Goal: Task Accomplishment & Management: Manage account settings

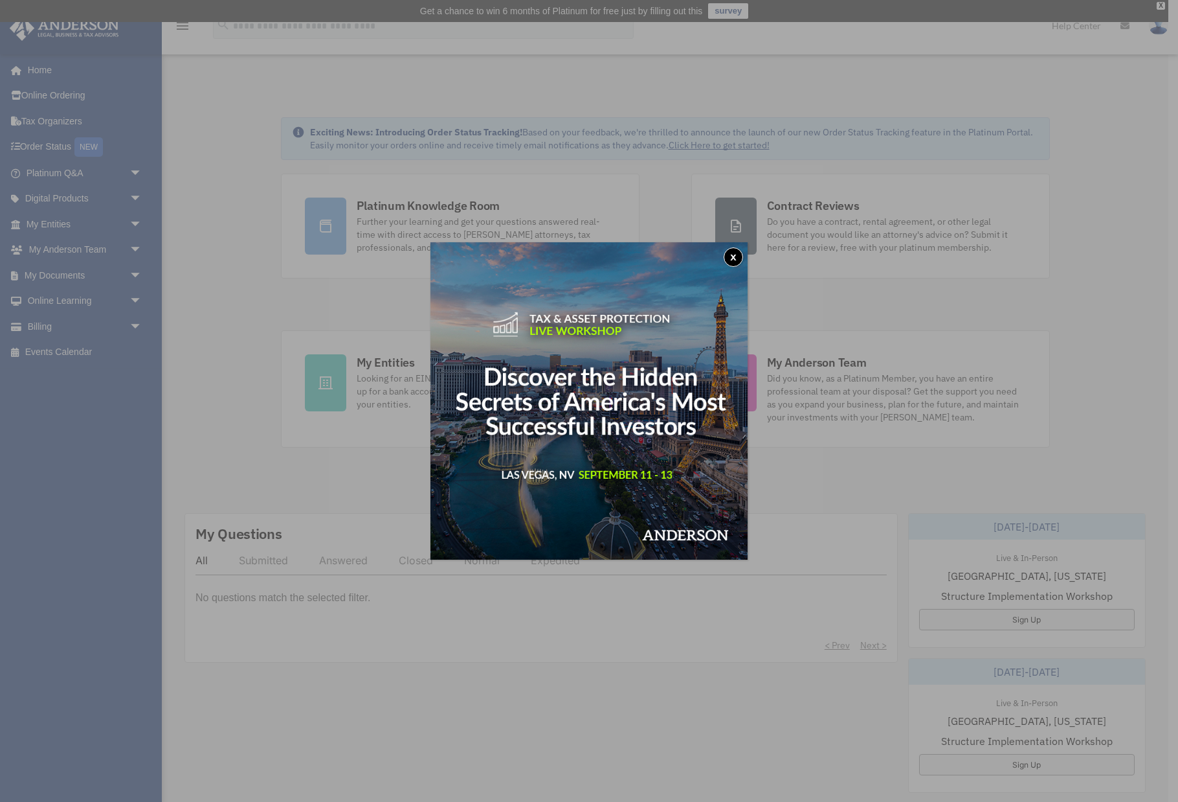
click at [734, 253] on button "x" at bounding box center [733, 256] width 19 height 19
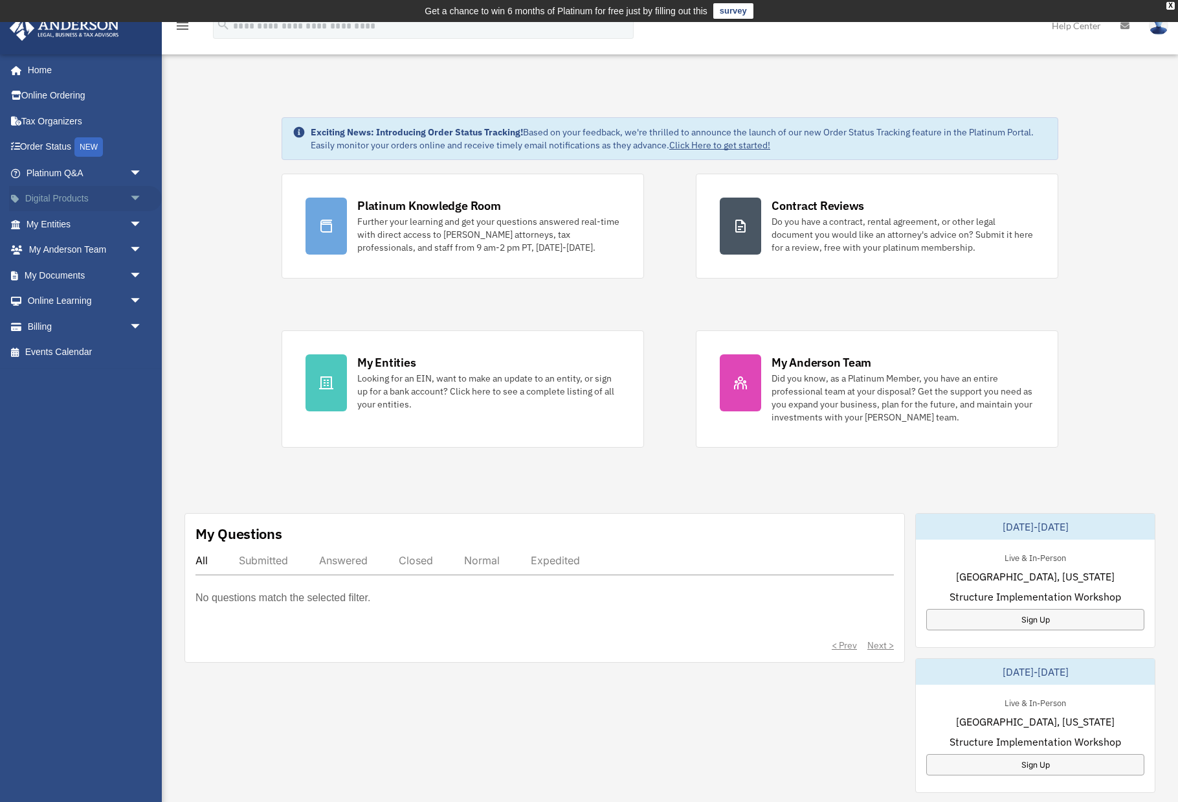
click at [67, 196] on link "Digital Products arrow_drop_down" at bounding box center [85, 199] width 153 height 26
click at [138, 196] on span "arrow_drop_down" at bounding box center [142, 199] width 26 height 27
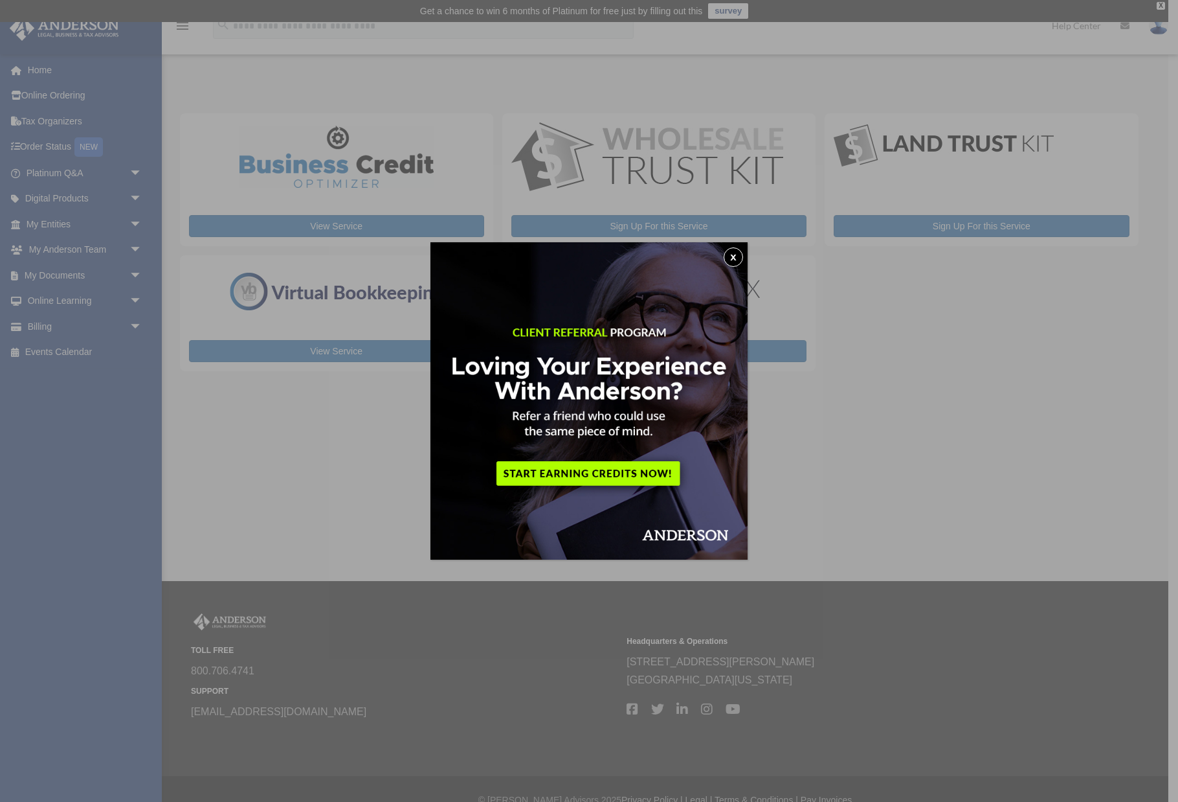
click at [738, 258] on button "x" at bounding box center [733, 256] width 19 height 19
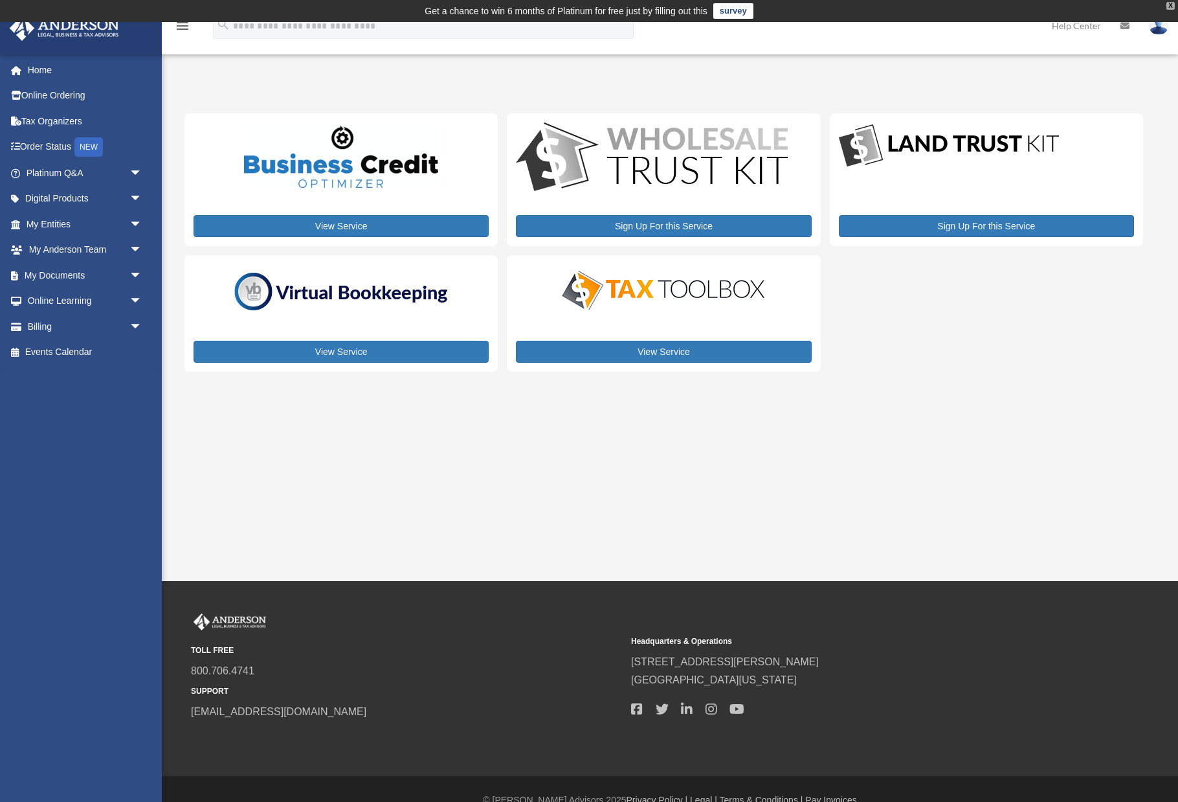
click at [1169, 7] on div "X" at bounding box center [1171, 6] width 8 height 8
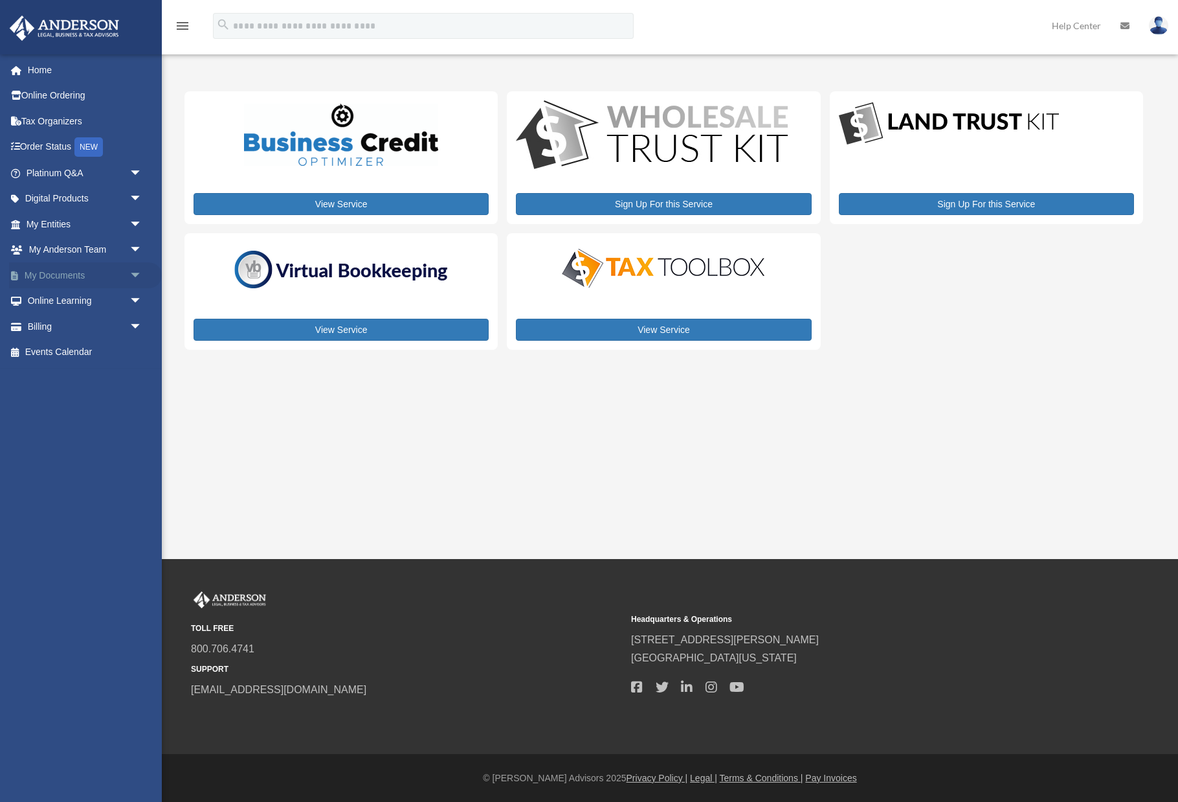
click at [77, 273] on link "My Documents arrow_drop_down" at bounding box center [85, 275] width 153 height 26
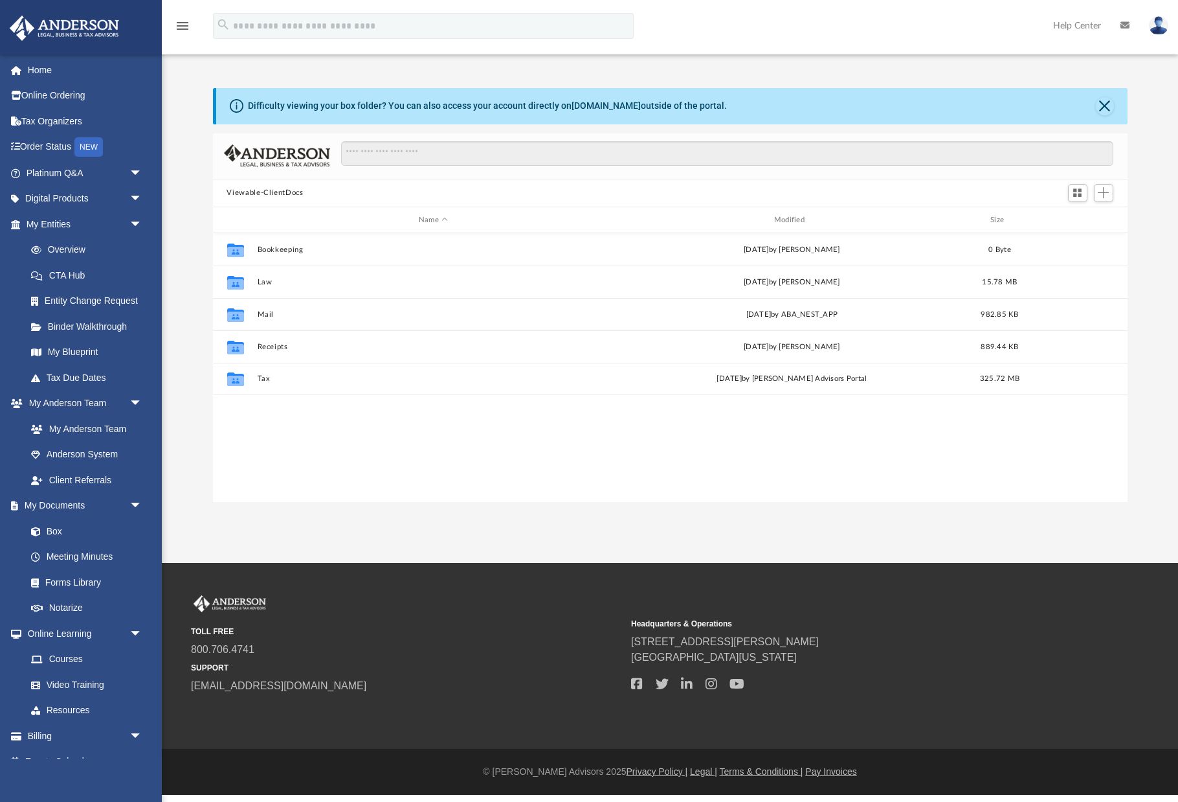
scroll to position [1, 1]
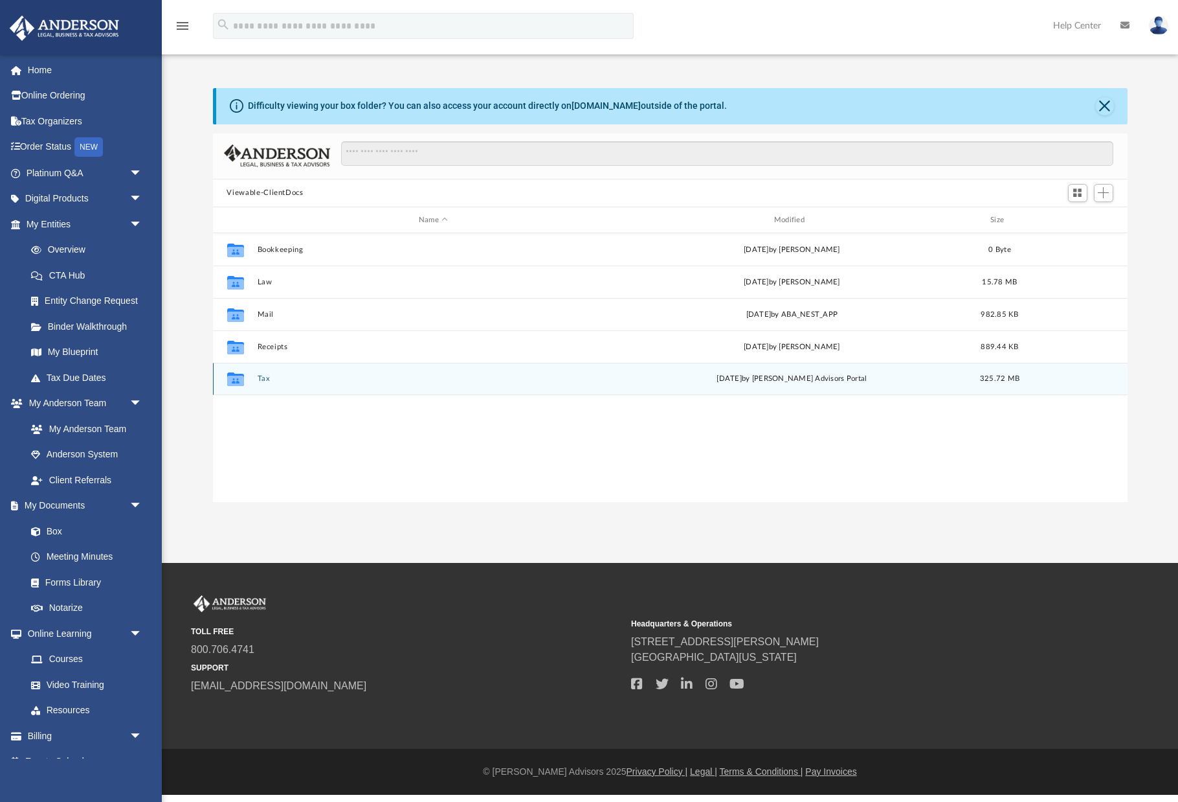
click at [266, 373] on div "Collaborated Folder Tax Mon Jul 14 2025 by Anderson Advisors Portal 325.72 MB" at bounding box center [670, 379] width 915 height 32
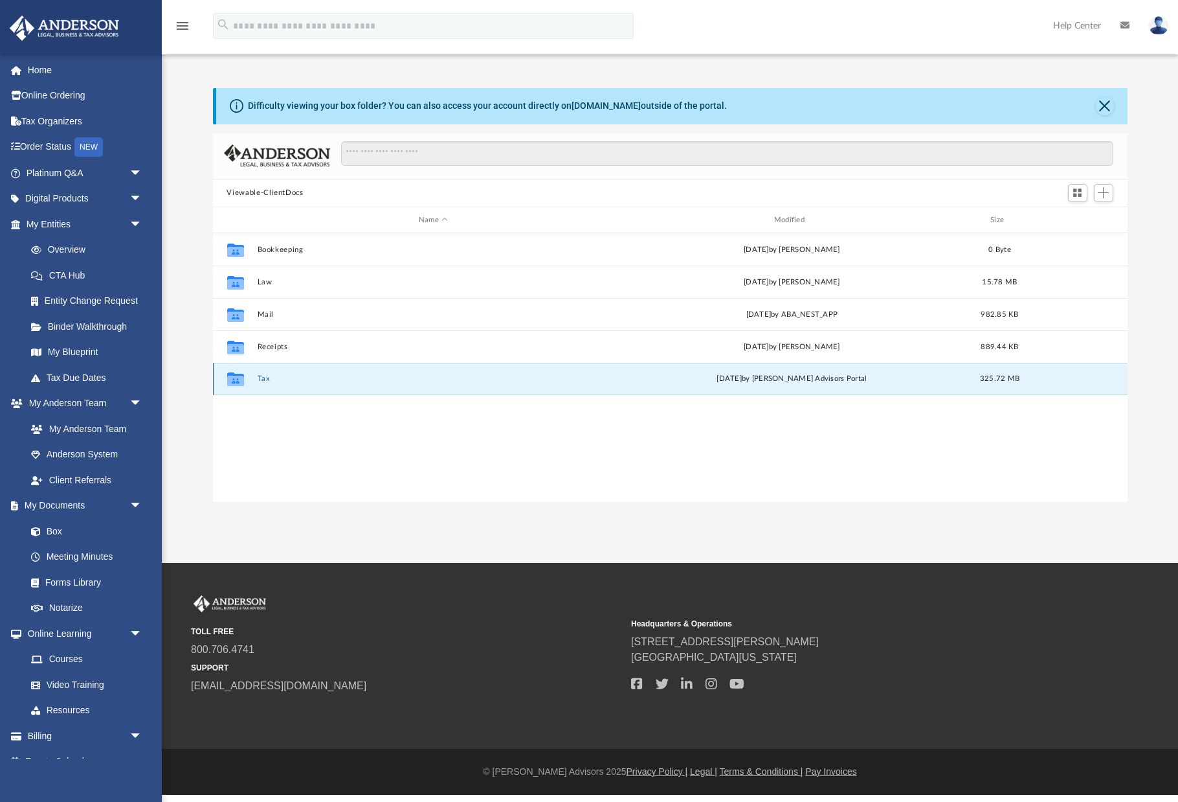
click at [264, 377] on button "Tax" at bounding box center [433, 379] width 353 height 8
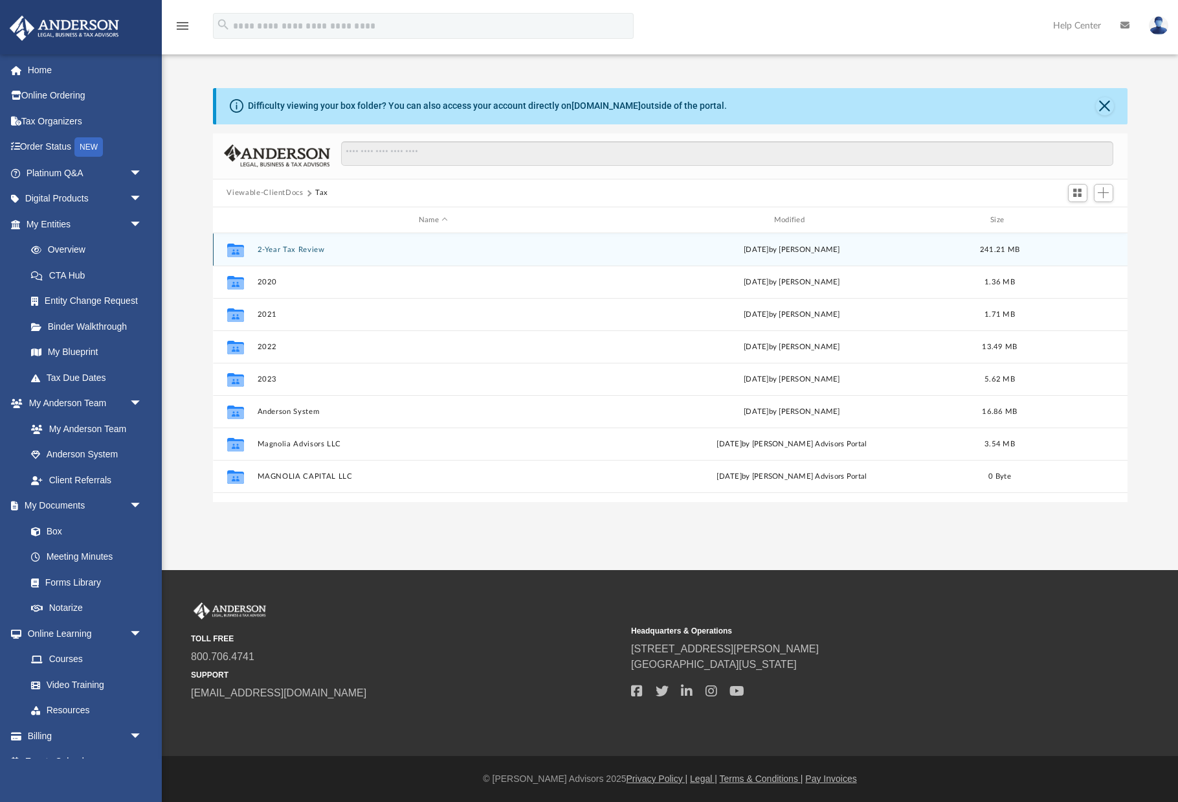
scroll to position [0, 0]
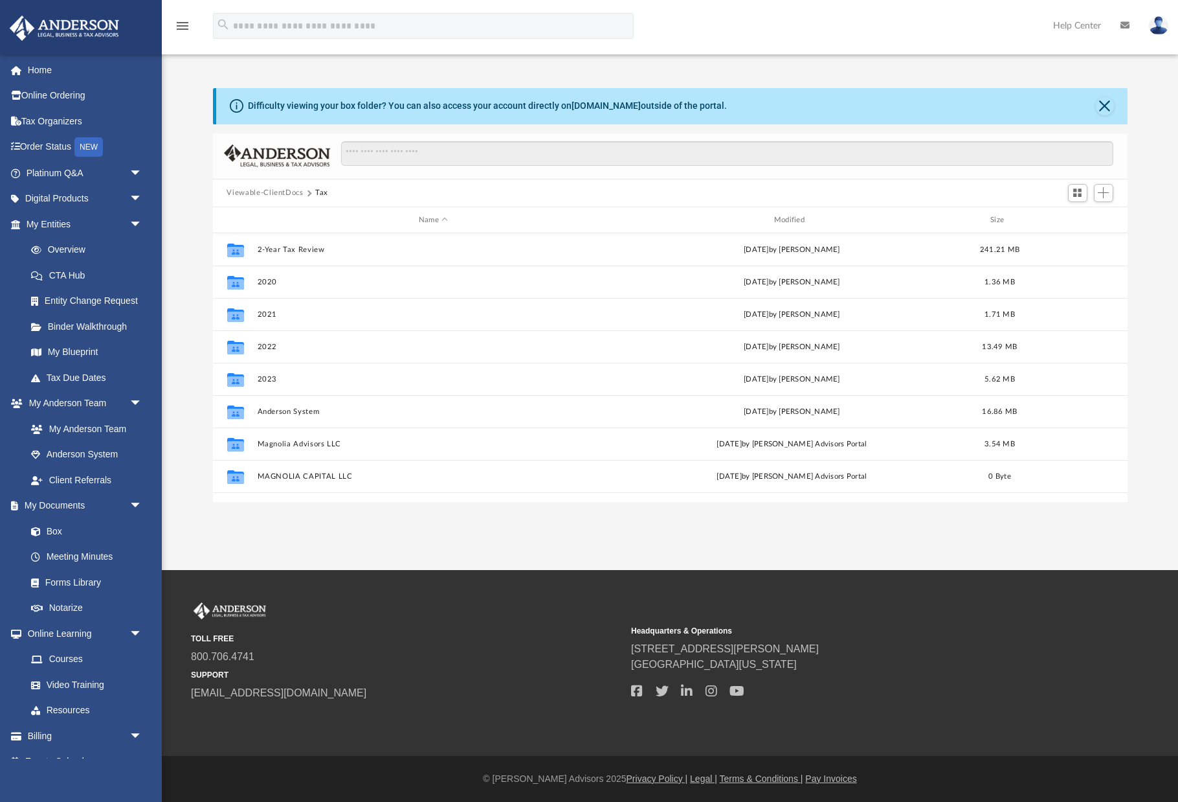
click at [280, 195] on button "Viewable-ClientDocs" at bounding box center [265, 193] width 76 height 12
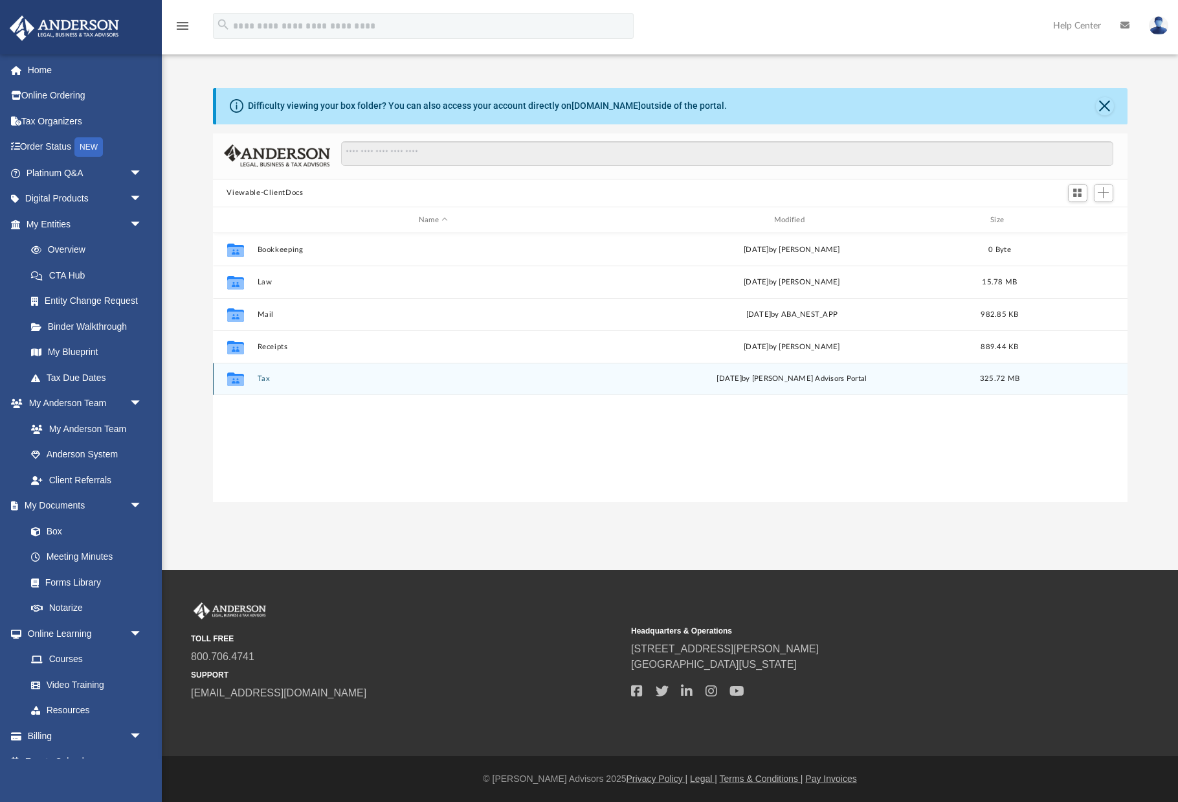
click at [433, 377] on button "Tax" at bounding box center [433, 379] width 353 height 8
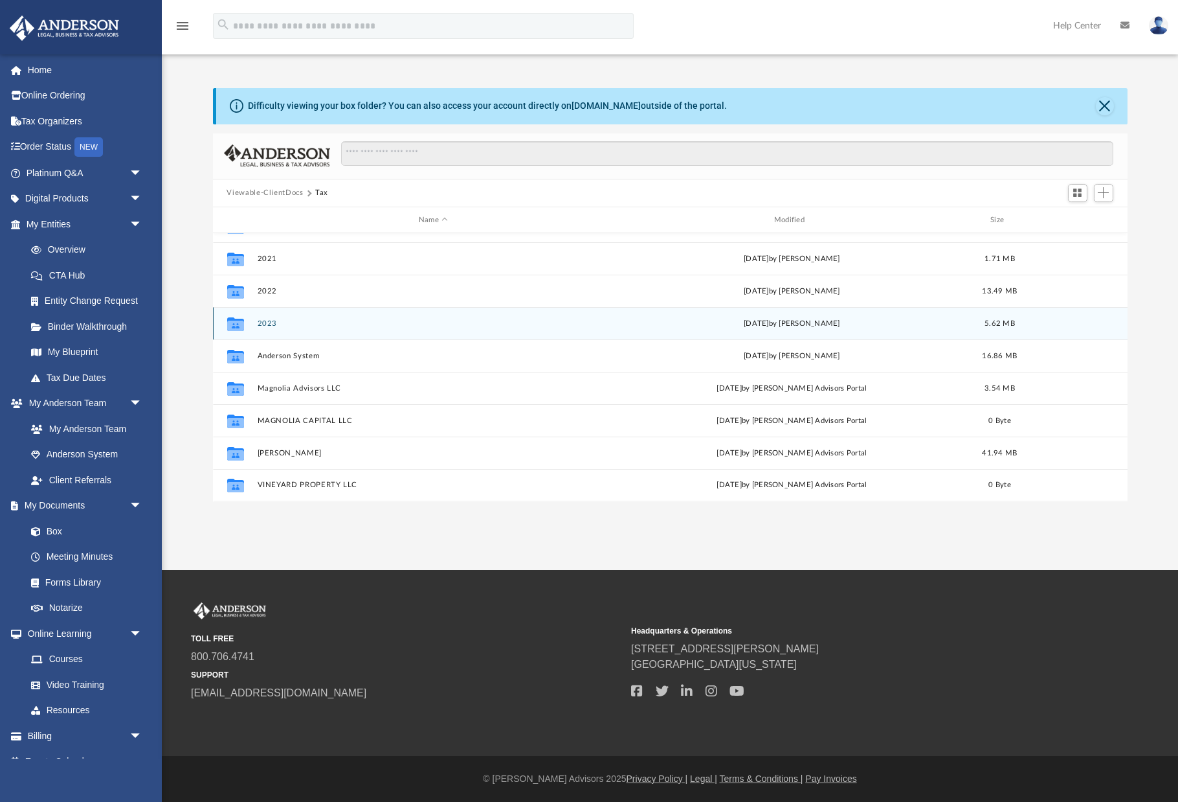
scroll to position [56, 0]
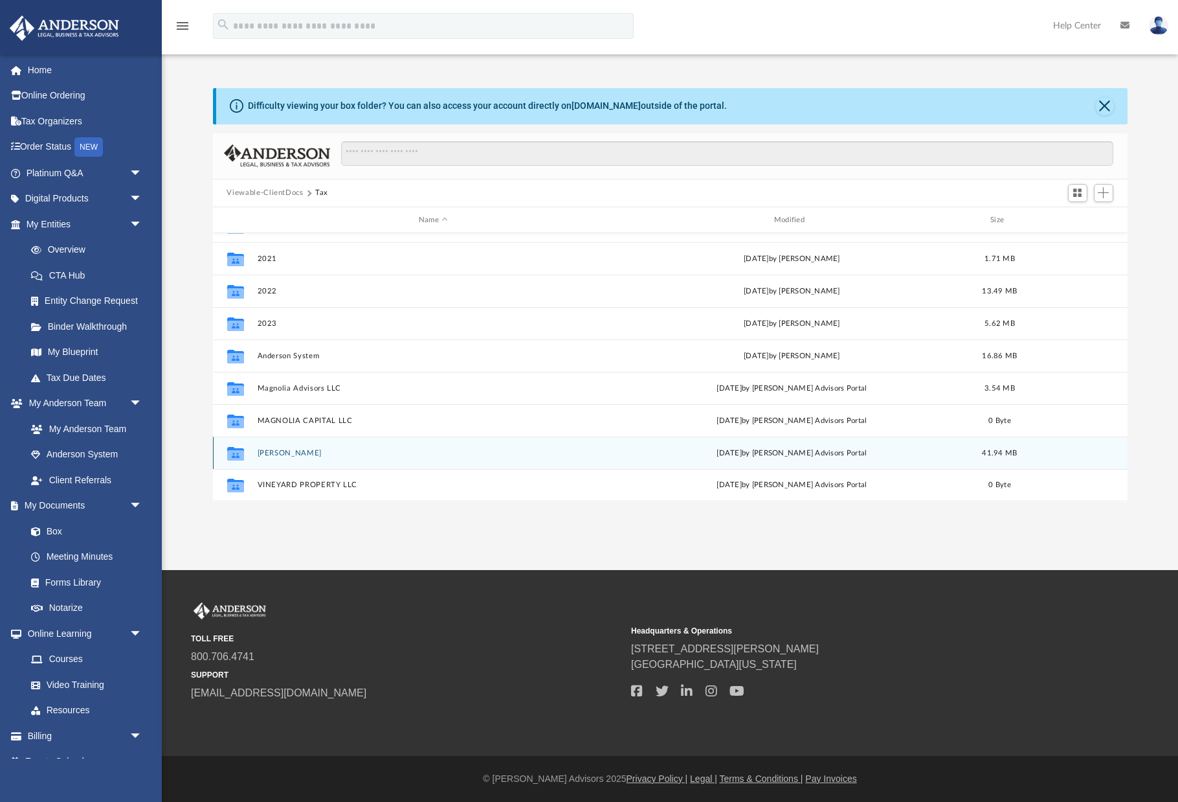
drag, startPoint x: 414, startPoint y: 453, endPoint x: 403, endPoint y: 449, distance: 10.9
click at [414, 453] on button "[PERSON_NAME]" at bounding box center [433, 453] width 353 height 8
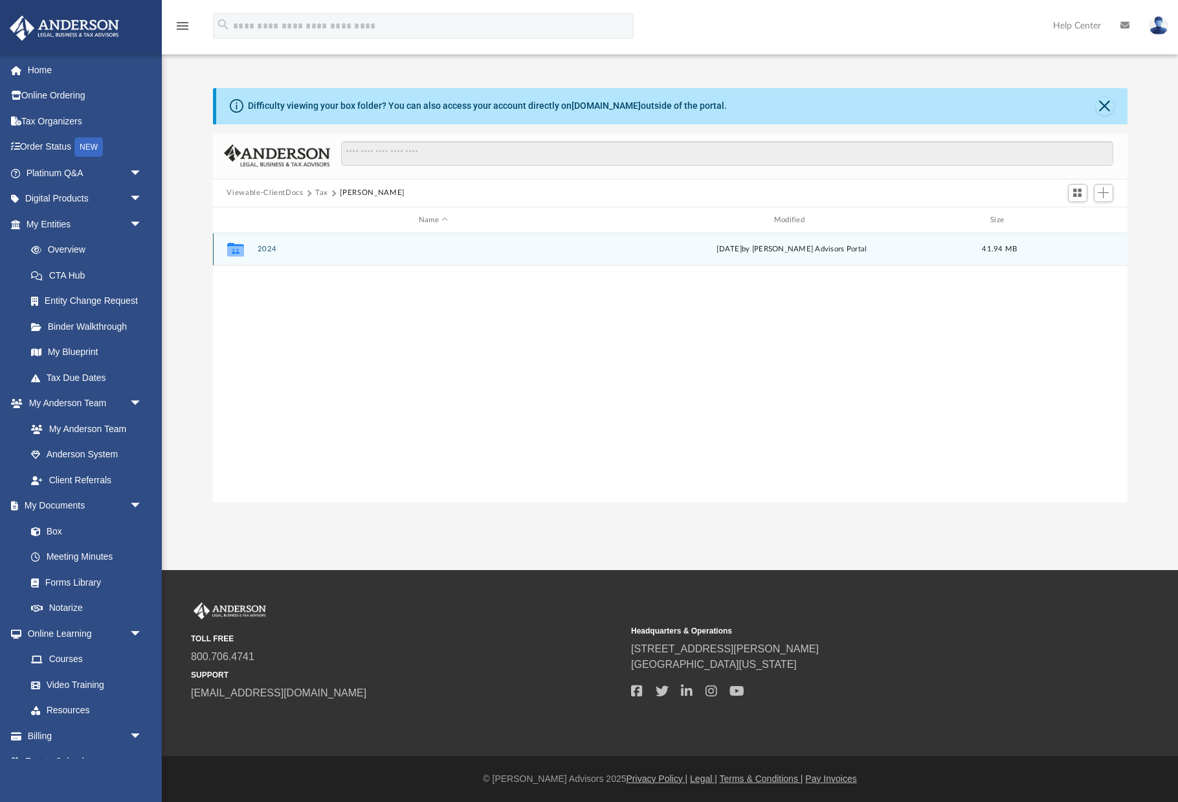
scroll to position [0, 0]
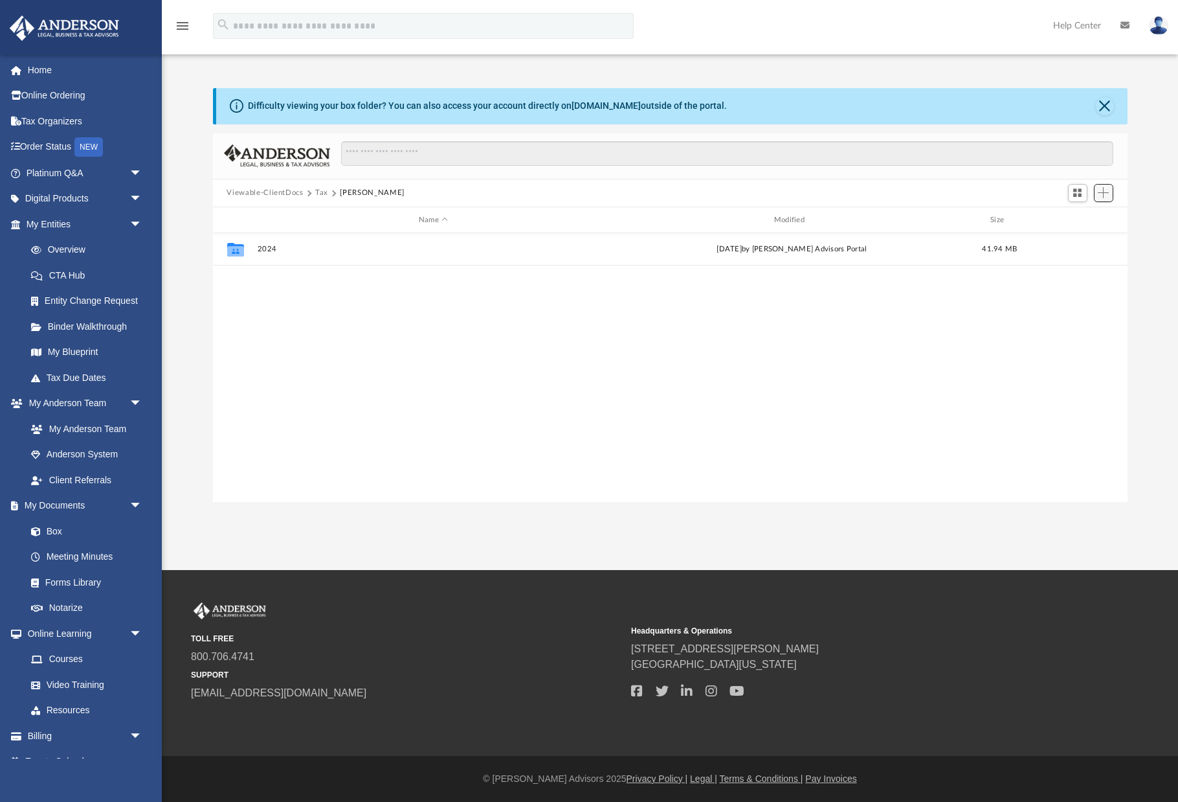
click at [1110, 199] on button "Add" at bounding box center [1103, 193] width 19 height 18
click at [1094, 217] on li "Upload" at bounding box center [1085, 219] width 41 height 14
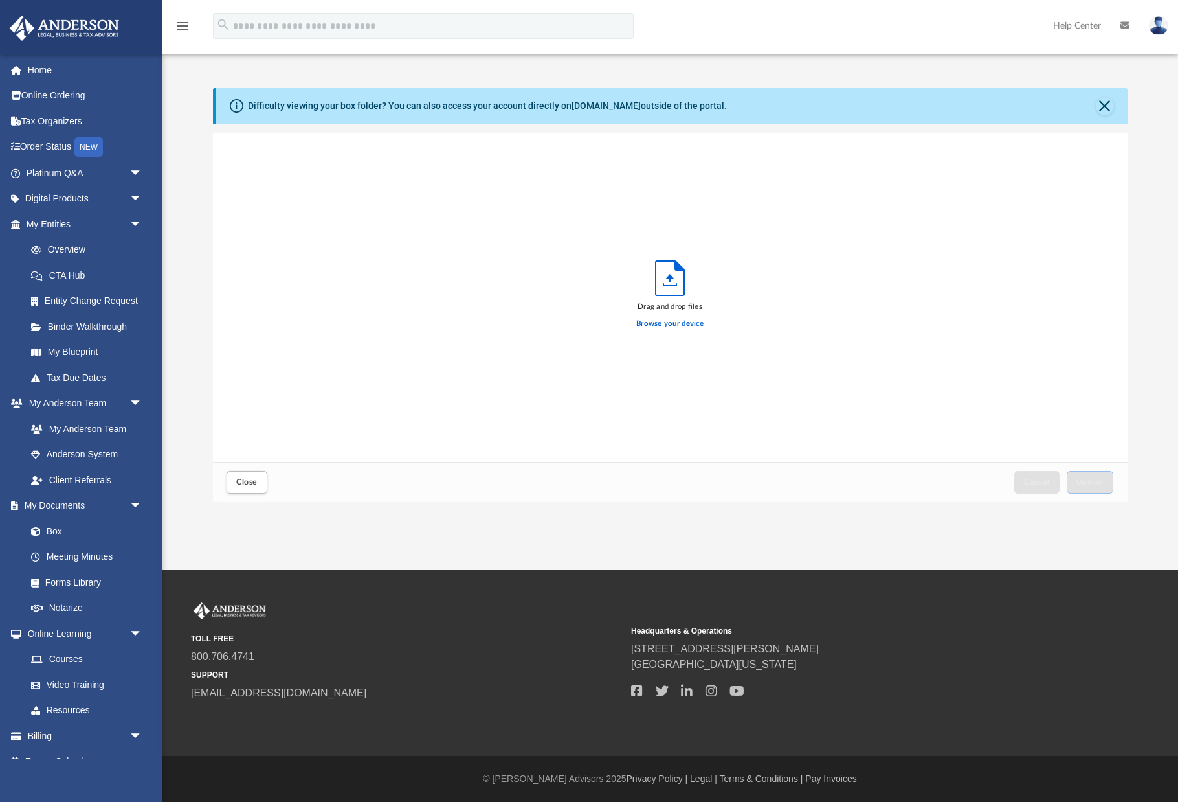
scroll to position [328, 915]
click at [1089, 219] on div "Drag and drop files Browse your device" at bounding box center [670, 297] width 915 height 329
click at [260, 486] on button "Close" at bounding box center [247, 482] width 40 height 23
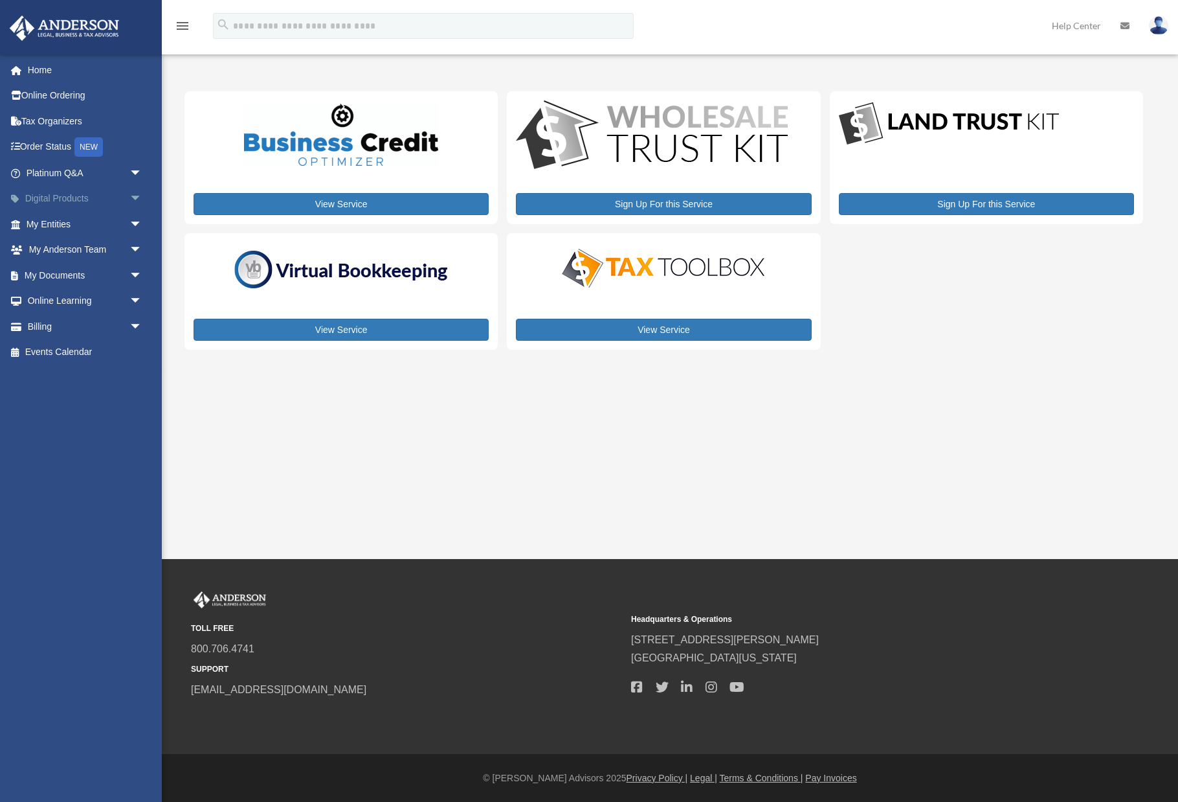
click at [89, 200] on link "Digital Products arrow_drop_down" at bounding box center [85, 199] width 153 height 26
click at [94, 275] on link "My Documents arrow_drop_down" at bounding box center [85, 275] width 153 height 26
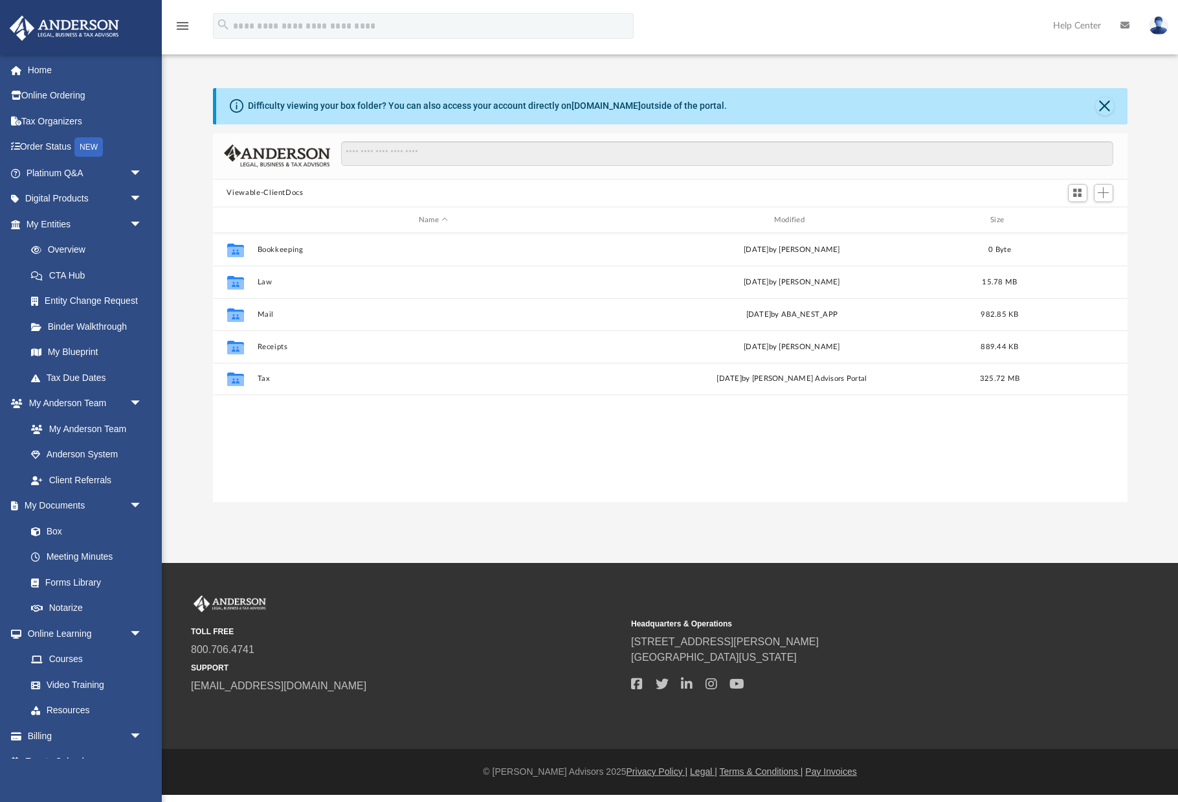
scroll to position [1, 1]
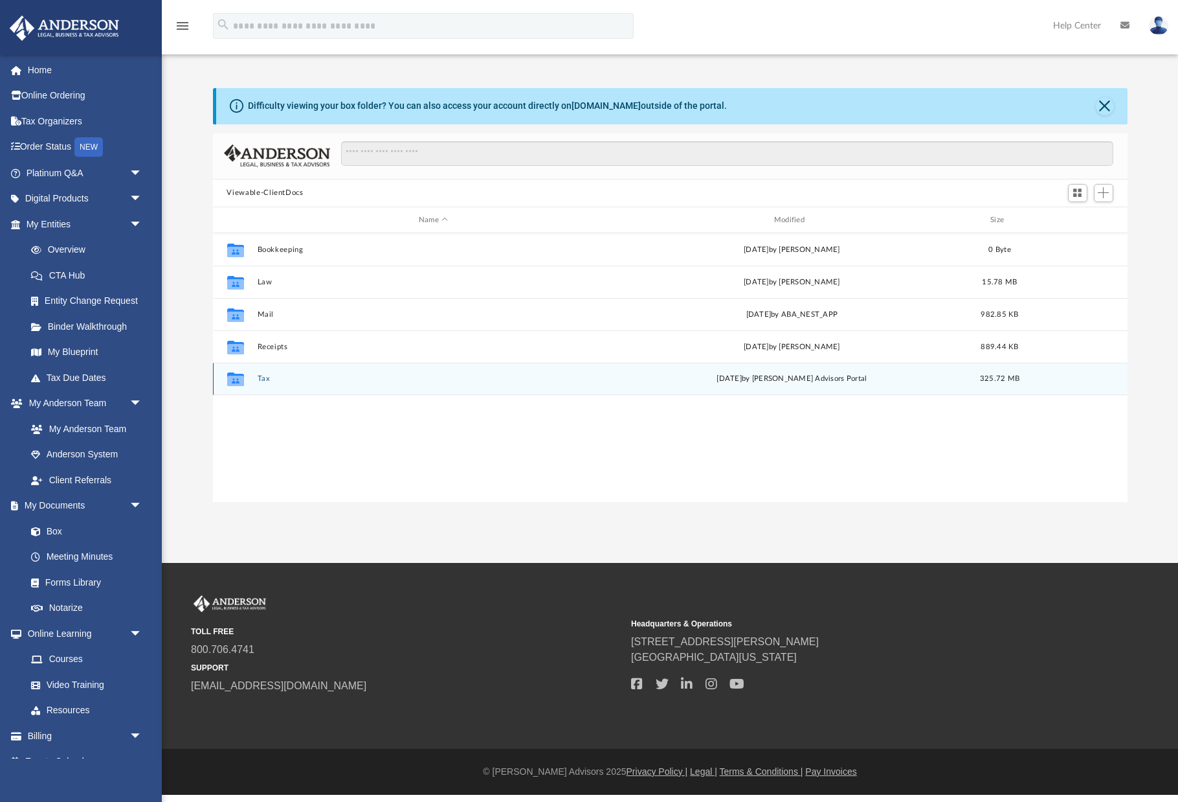
click at [264, 380] on button "Tax" at bounding box center [433, 379] width 353 height 8
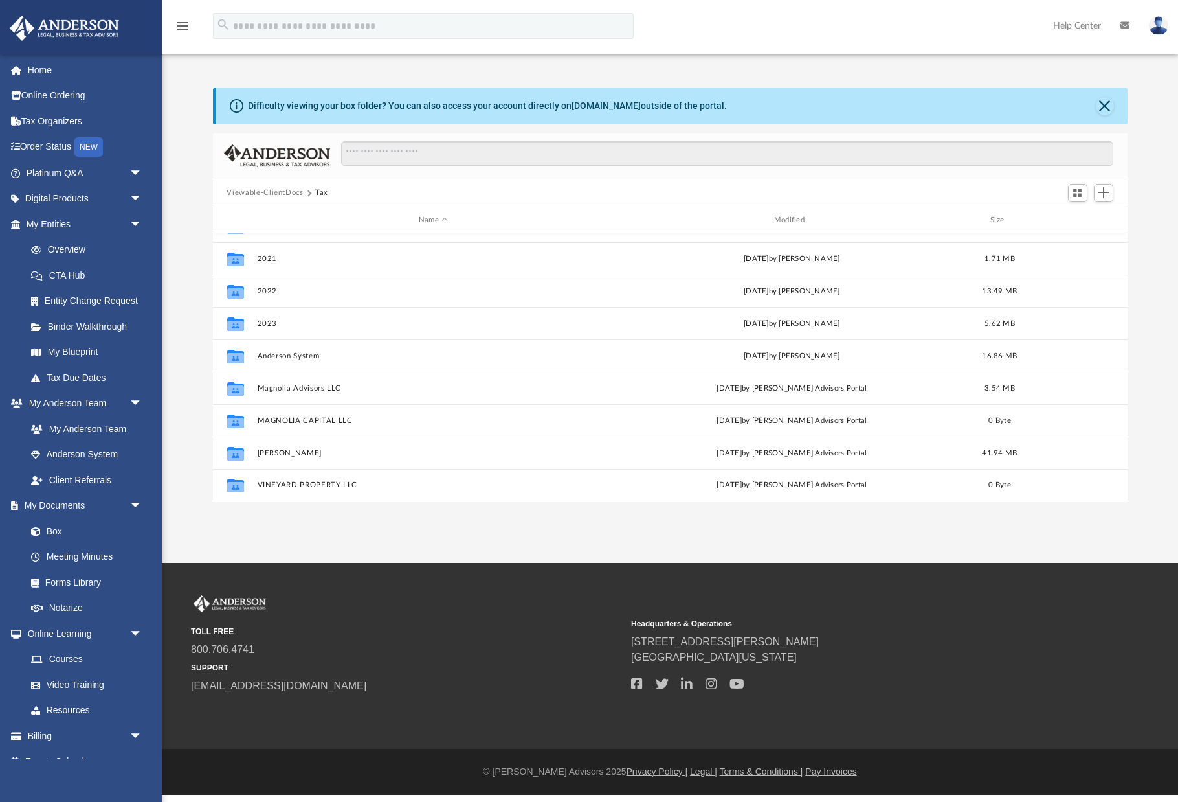
scroll to position [56, 0]
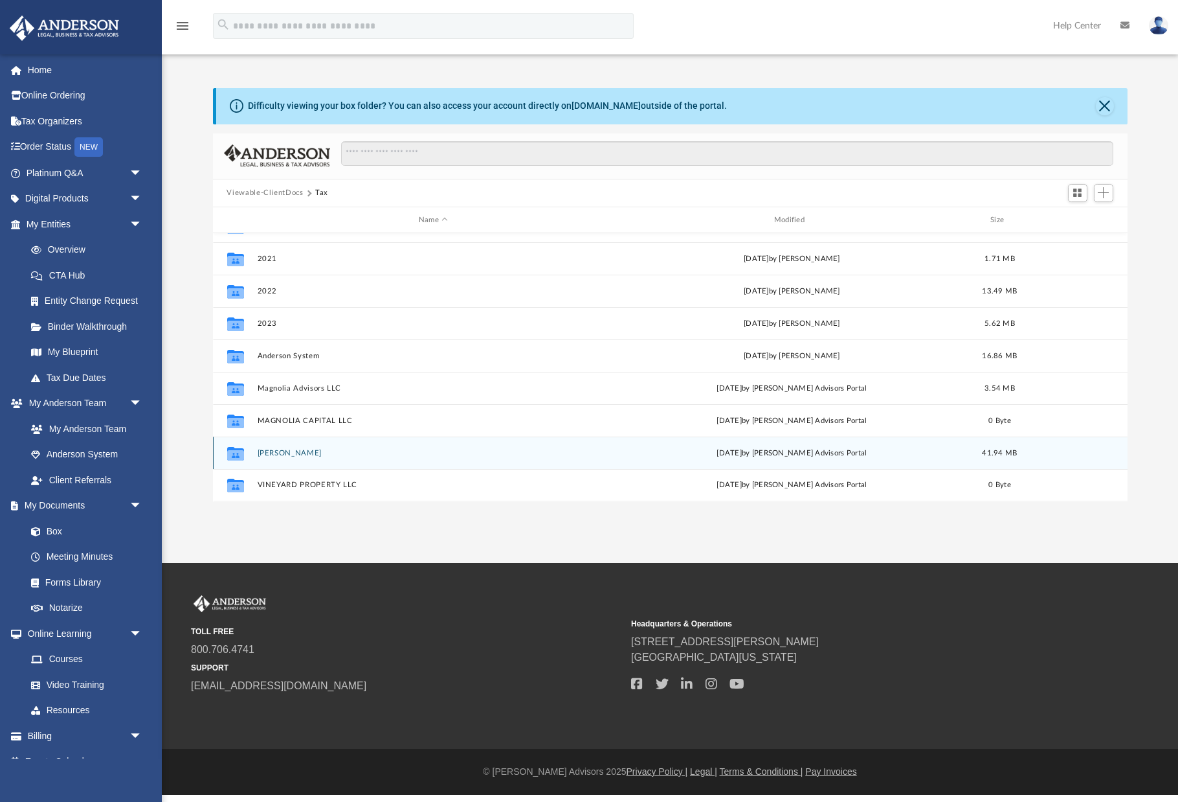
click at [318, 457] on button "[PERSON_NAME]" at bounding box center [433, 453] width 353 height 8
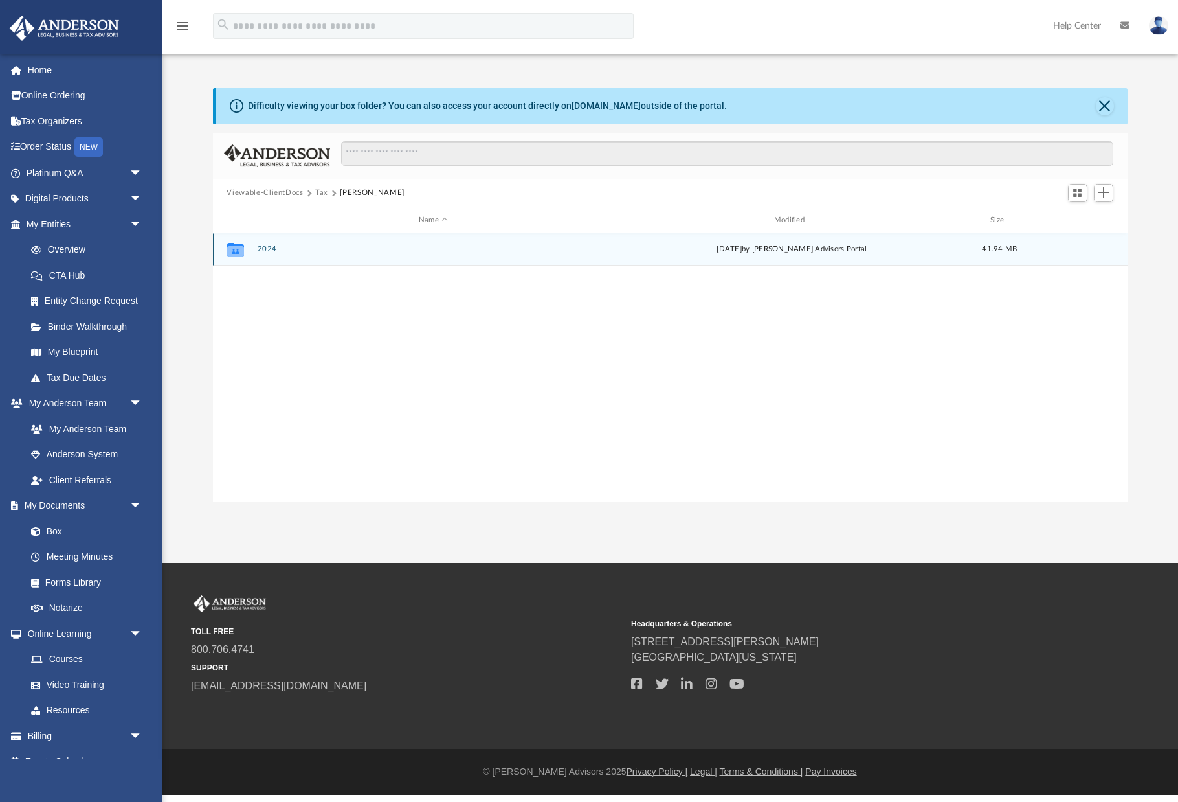
scroll to position [0, 0]
click at [431, 253] on button "2024" at bounding box center [433, 249] width 353 height 8
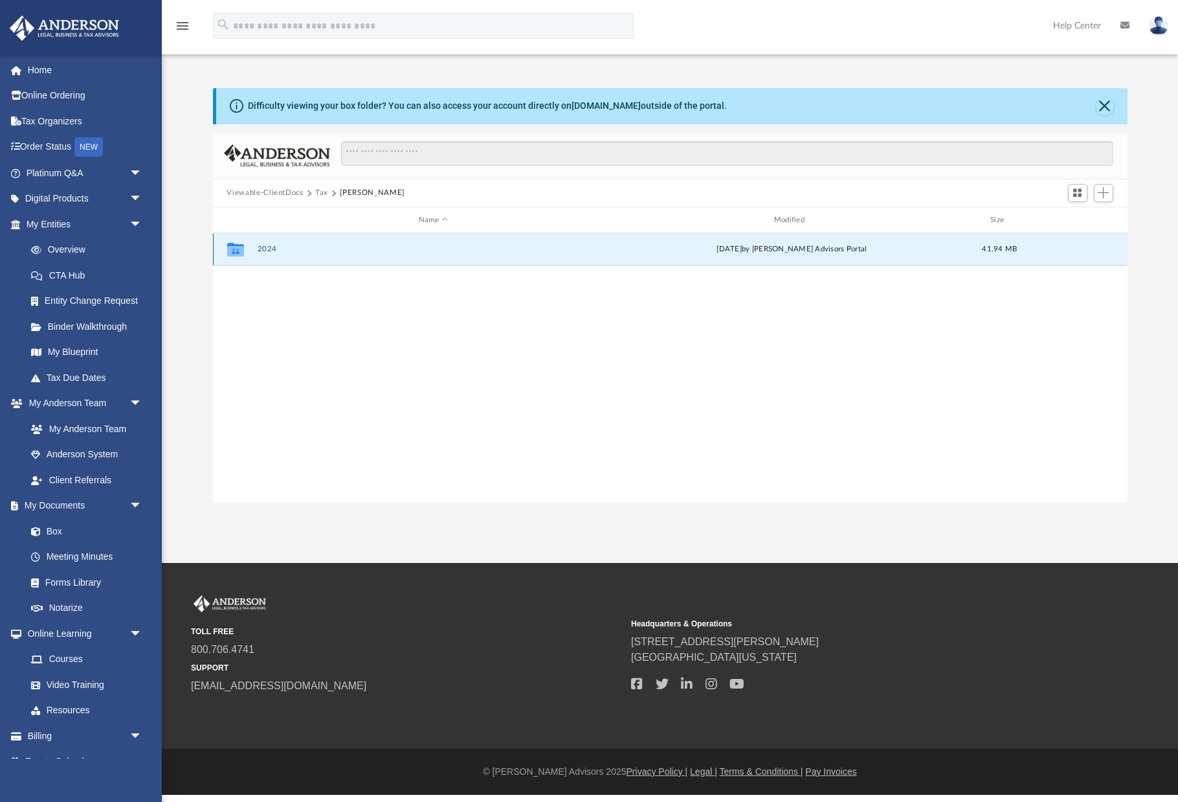
click at [431, 253] on button "2024" at bounding box center [433, 249] width 353 height 8
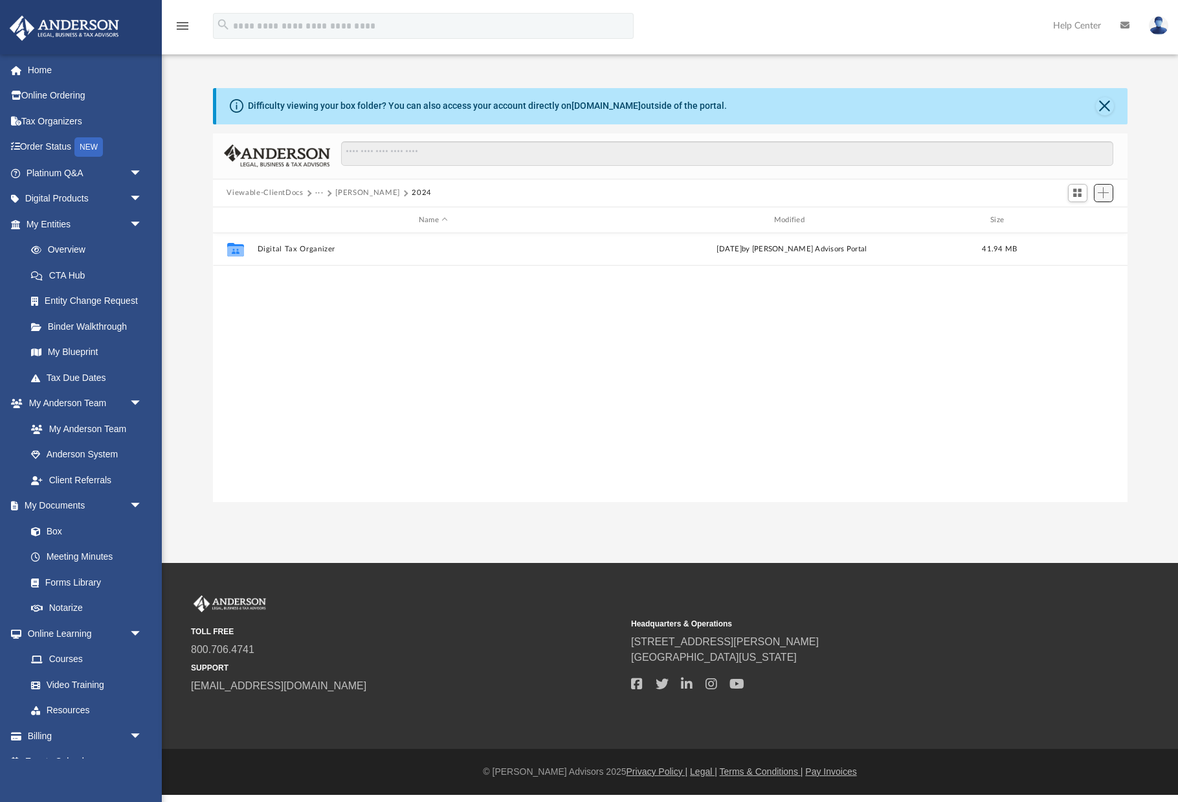
click at [1104, 194] on span "Add" at bounding box center [1103, 192] width 11 height 11
click at [1091, 215] on li "Upload" at bounding box center [1085, 219] width 41 height 14
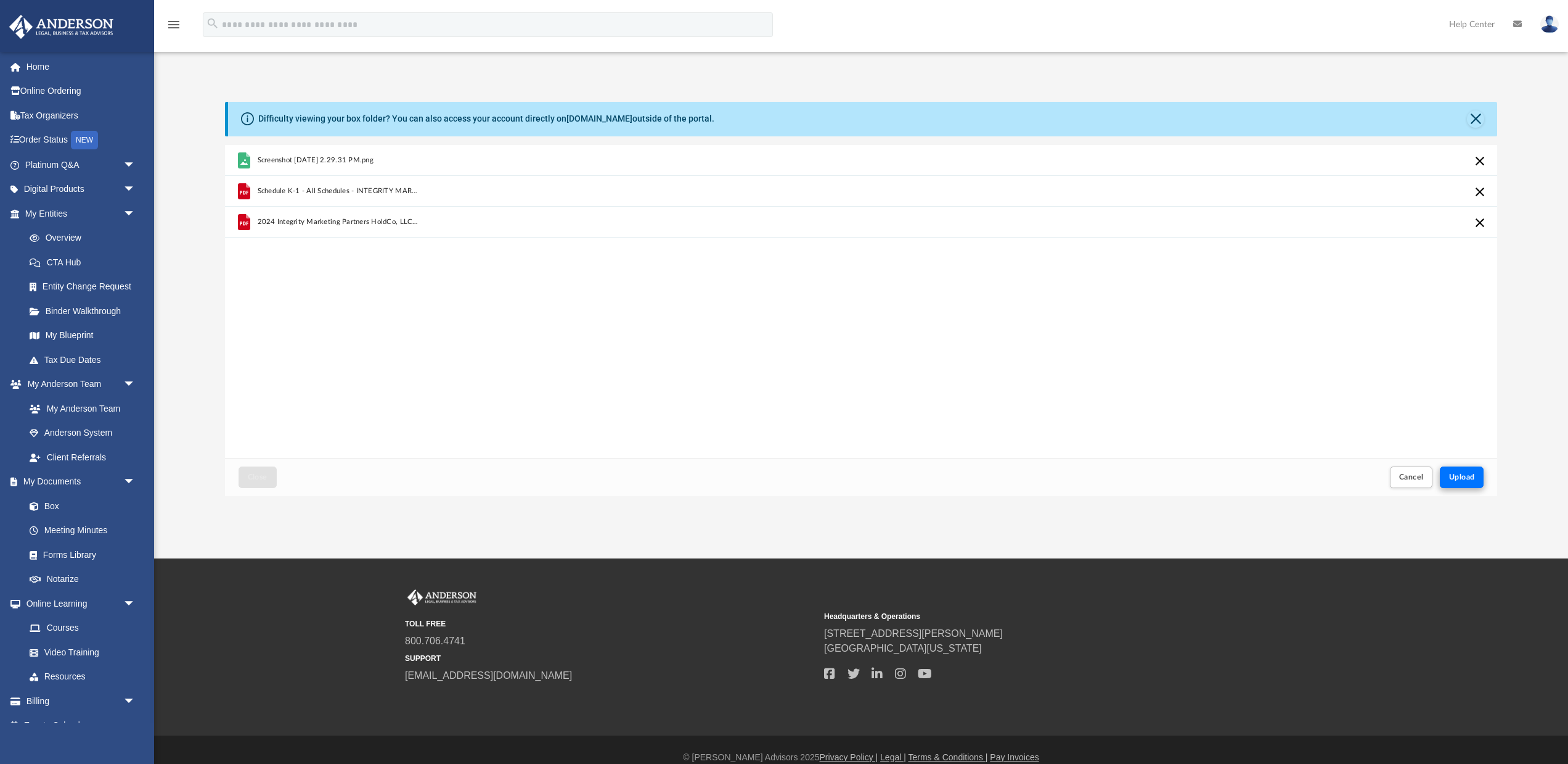
click at [1121, 480] on span "Upload" at bounding box center [1461, 477] width 26 height 8
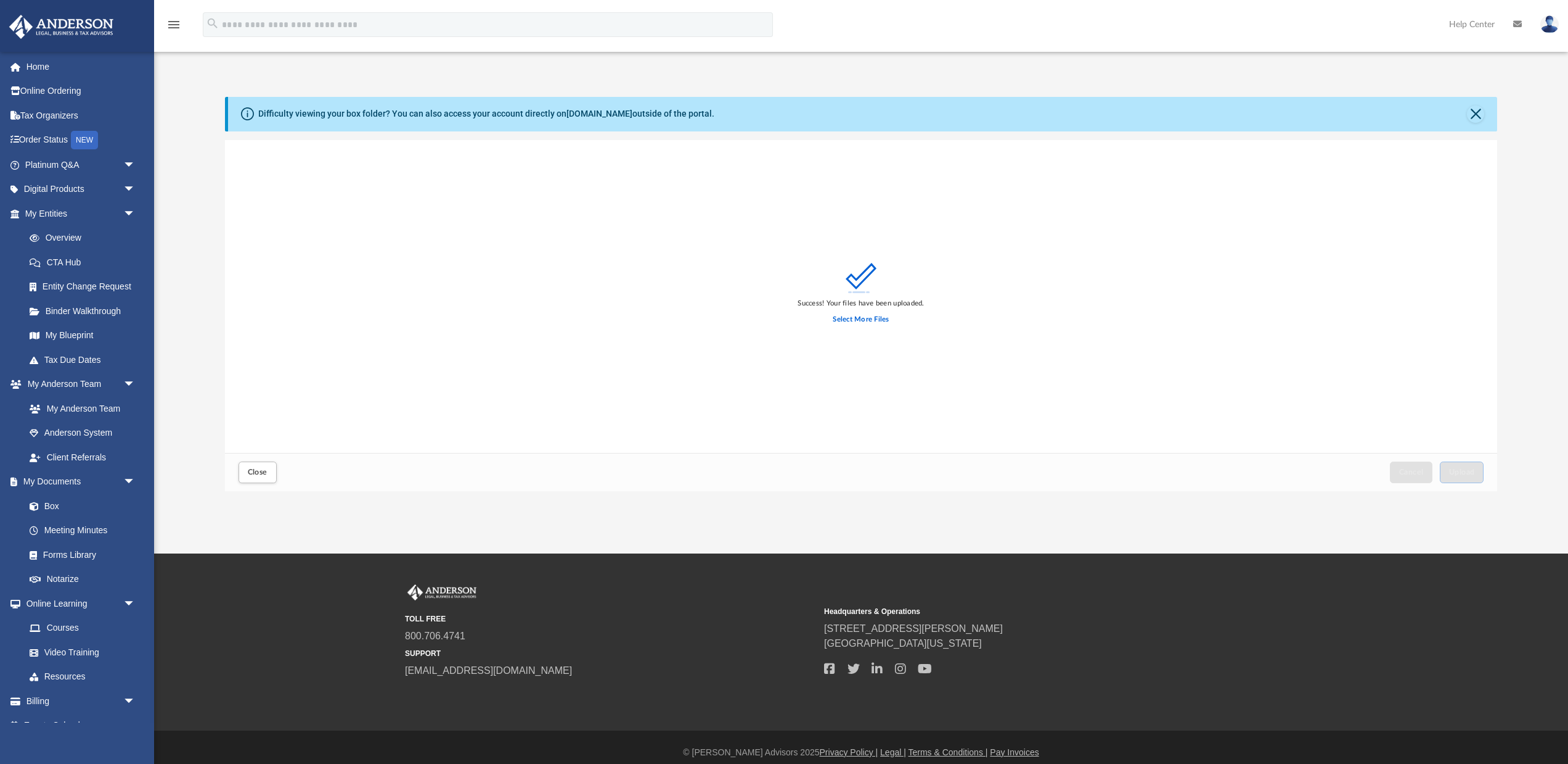
scroll to position [1, 0]
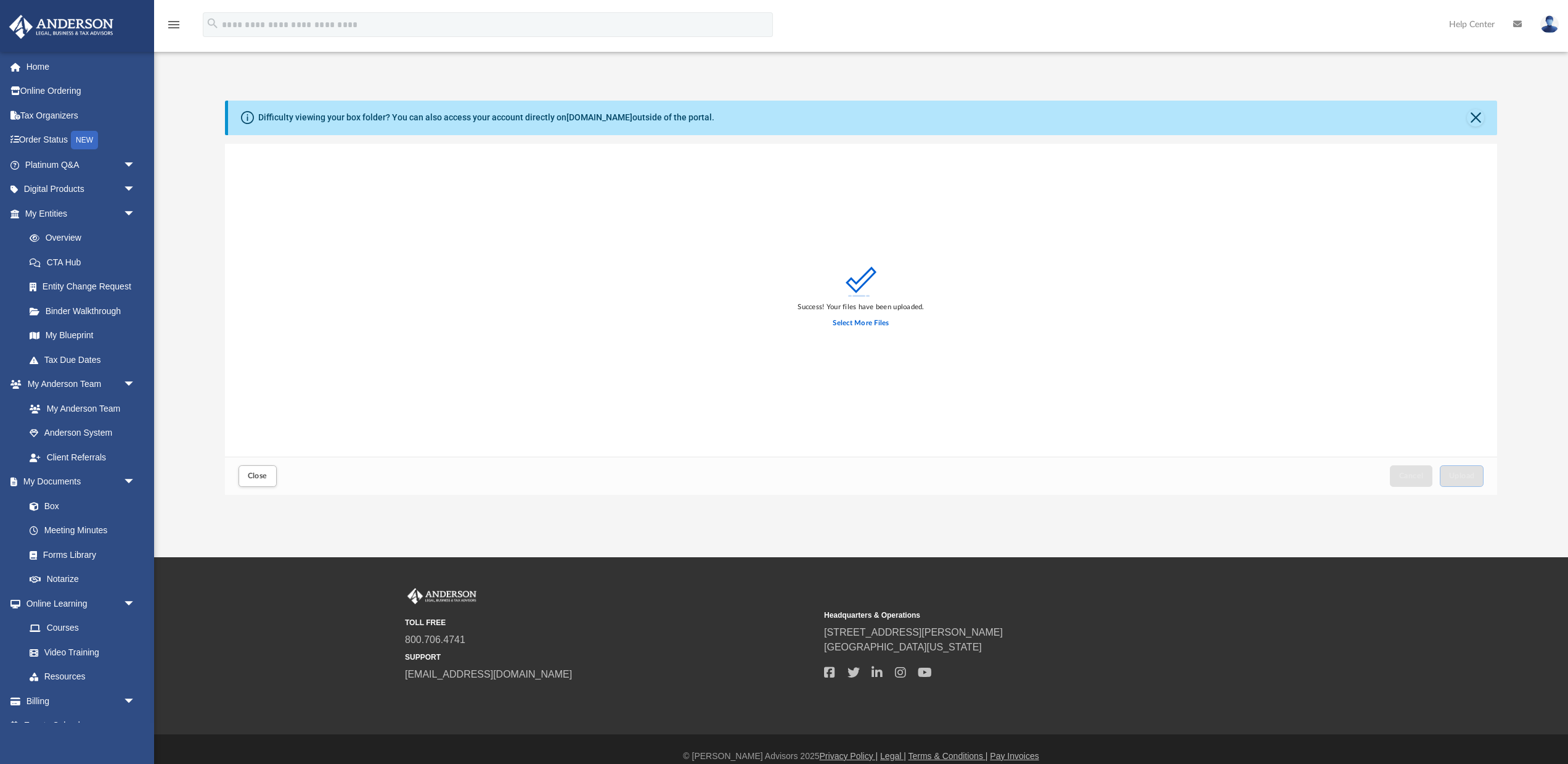
click at [1121, 112] on button "Close" at bounding box center [1476, 118] width 17 height 17
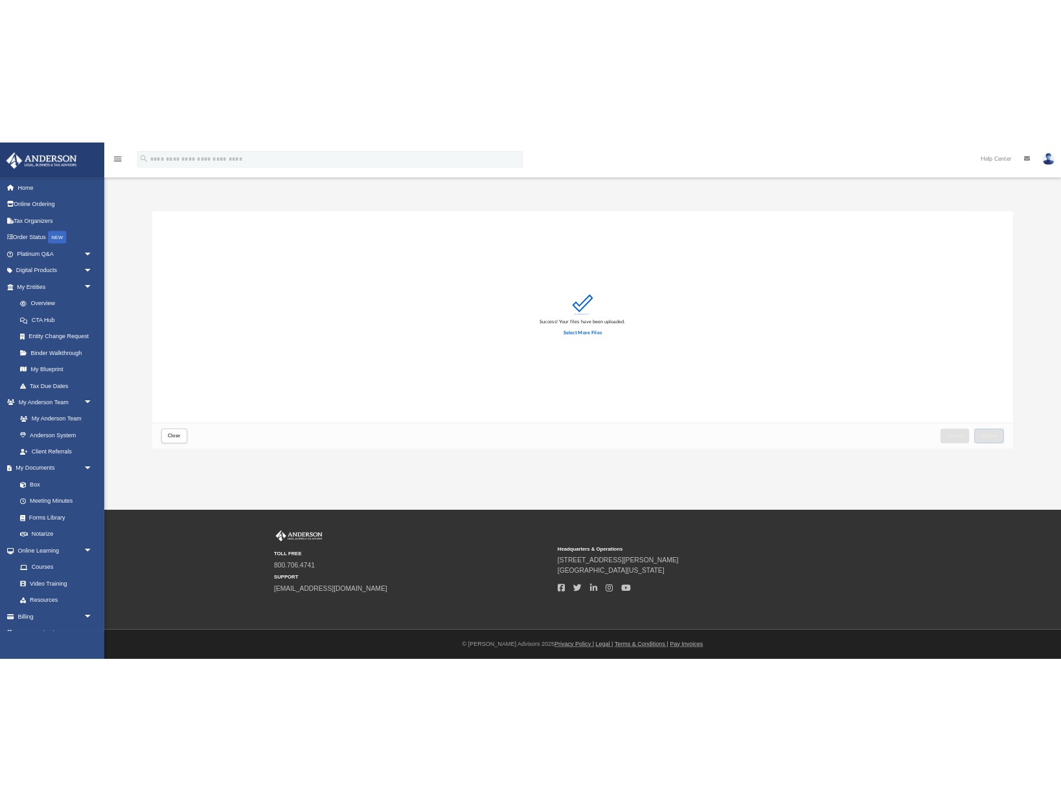
scroll to position [0, 0]
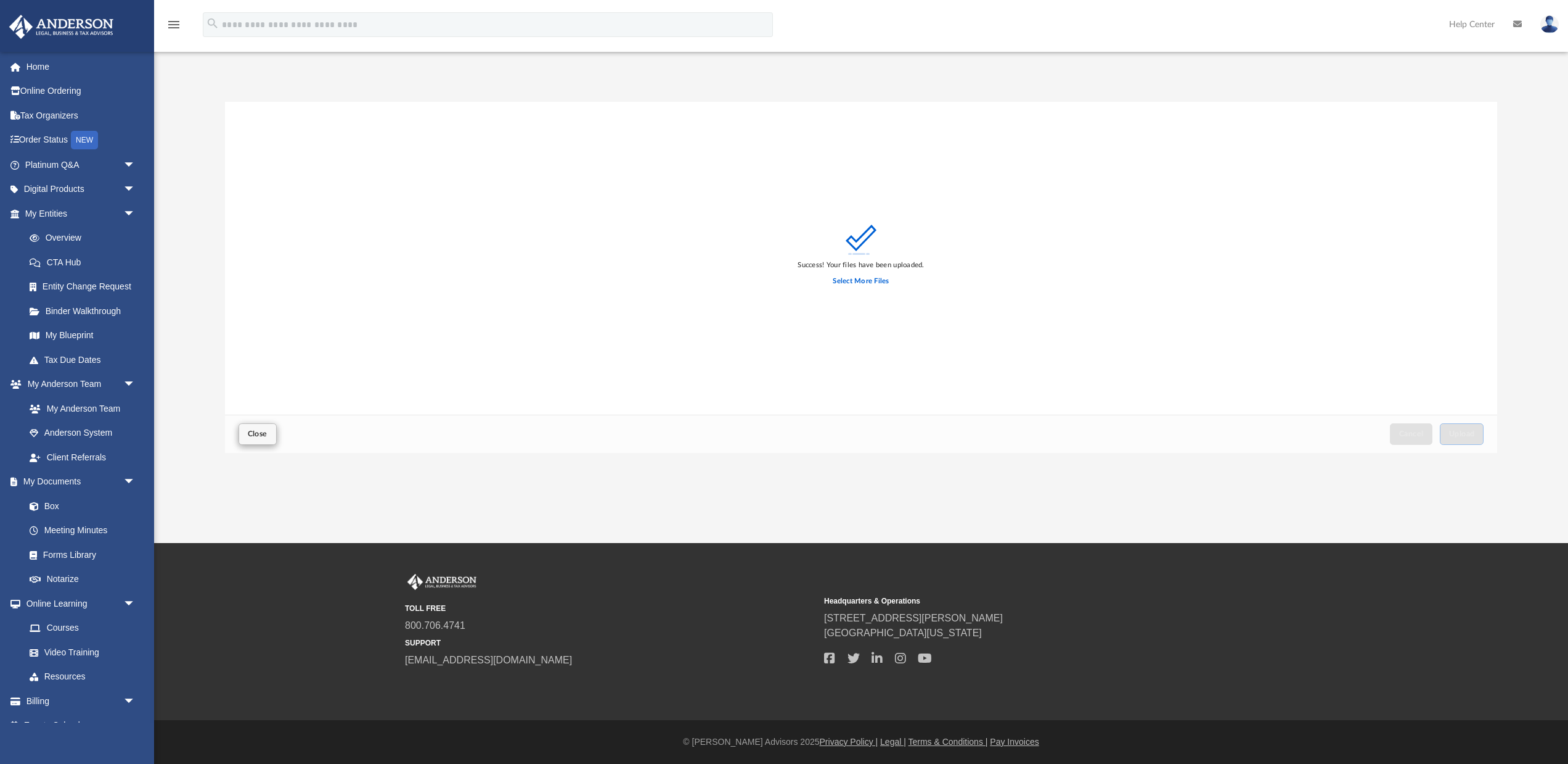
click at [265, 444] on button "Close" at bounding box center [258, 433] width 38 height 22
